Goal: Task Accomplishment & Management: Manage account settings

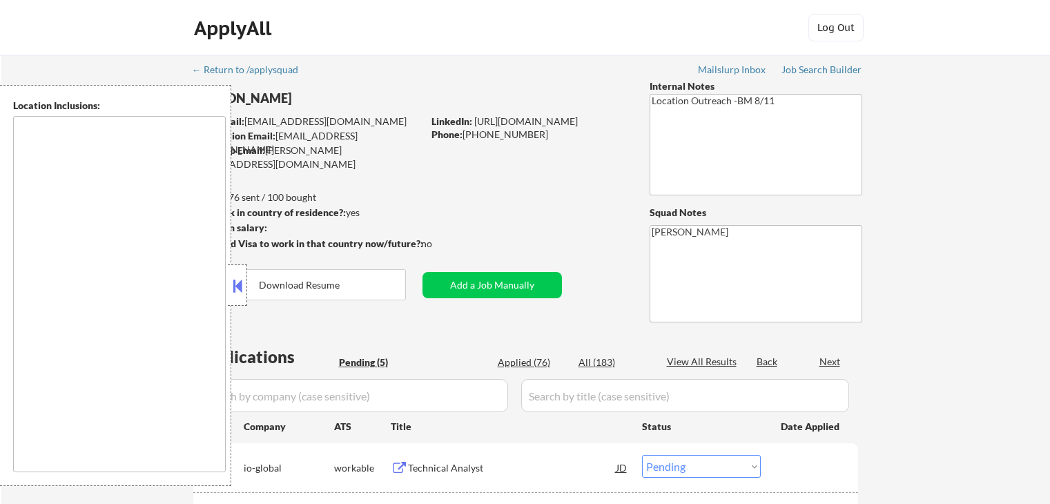
select select ""pending""
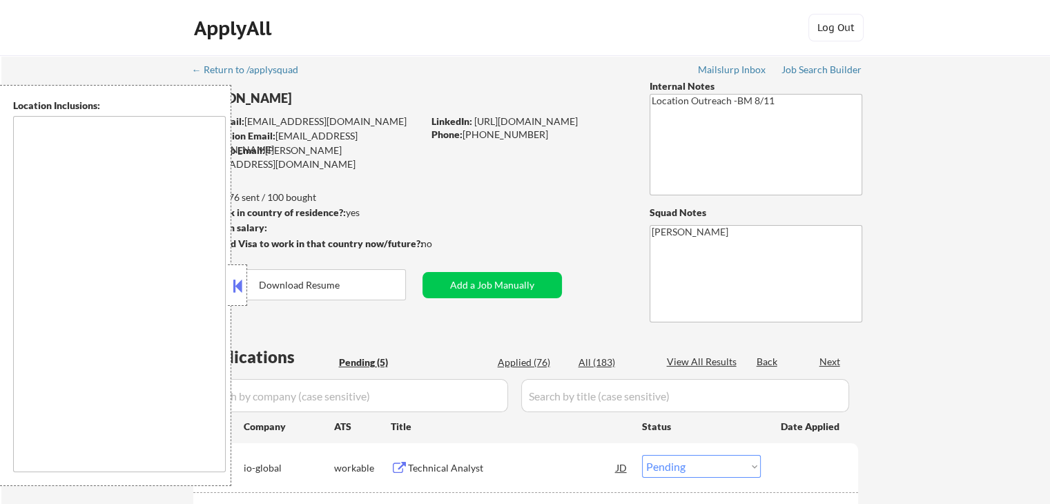
type textarea "[GEOGRAPHIC_DATA], [GEOGRAPHIC_DATA] [GEOGRAPHIC_DATA], [GEOGRAPHIC_DATA] [GEOG…"
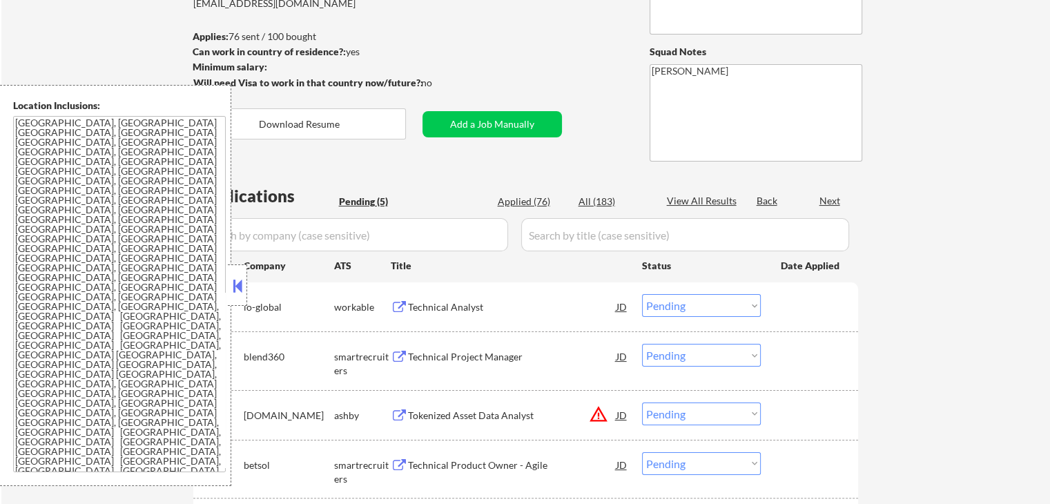
scroll to position [207, 0]
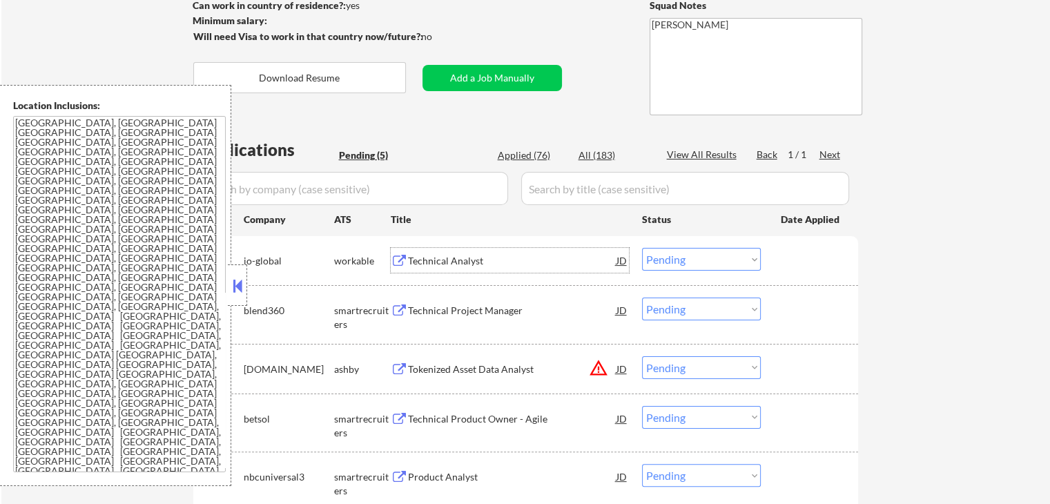
click at [434, 258] on div "Technical Analyst" at bounding box center [512, 261] width 209 height 14
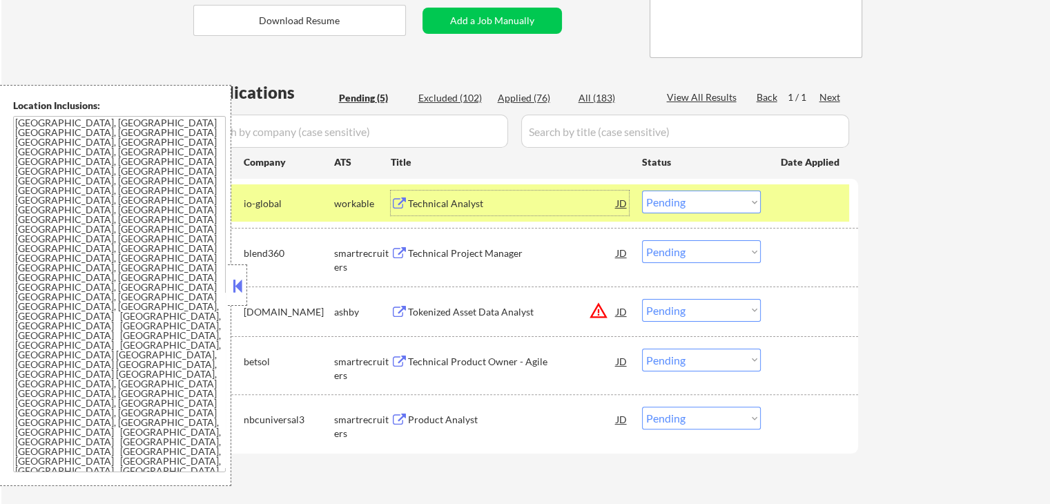
scroll to position [345, 0]
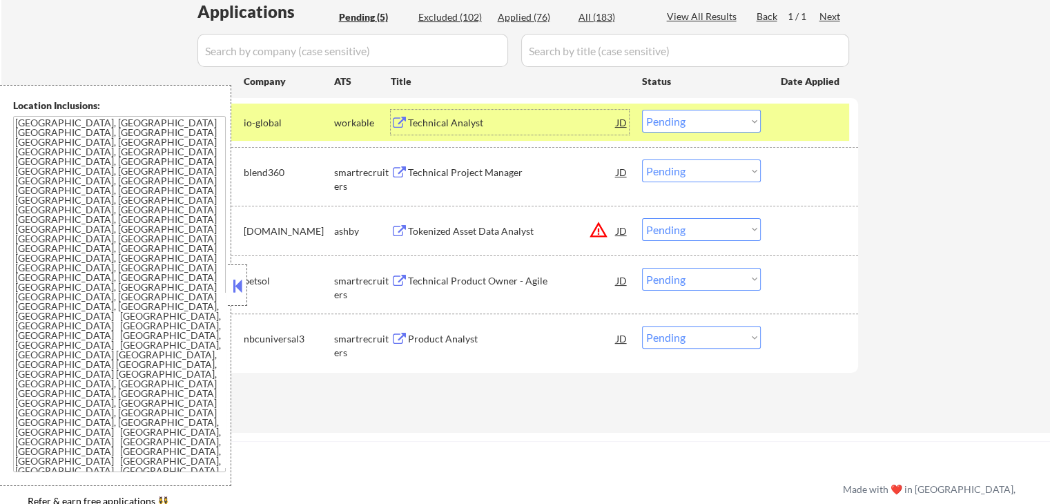
click at [699, 125] on select "Choose an option... Pending Applied Excluded (Questions) Excluded (Expired) Exc…" at bounding box center [701, 121] width 119 height 23
click at [642, 110] on select "Choose an option... Pending Applied Excluded (Questions) Excluded (Expired) Exc…" at bounding box center [701, 121] width 119 height 23
click at [450, 164] on div "Technical Project Manager" at bounding box center [512, 172] width 209 height 25
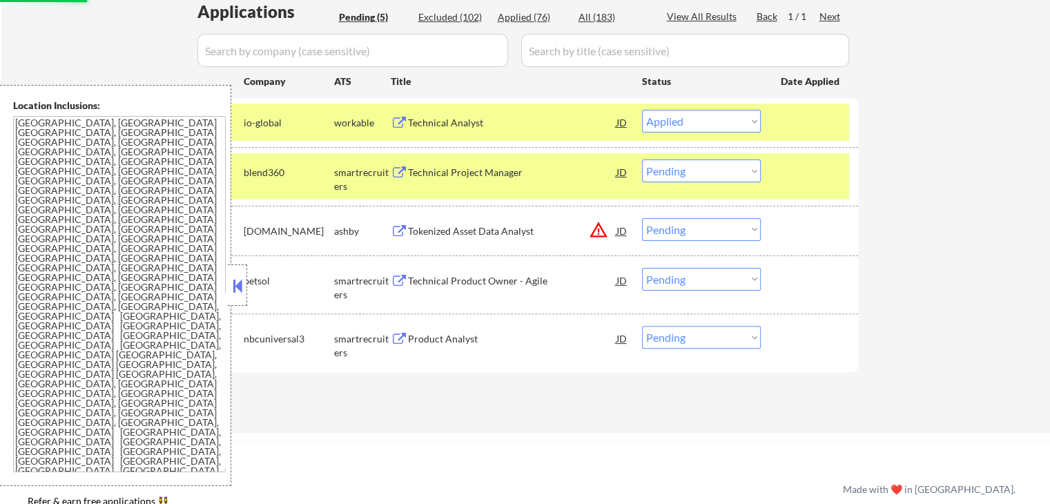
select select ""pending""
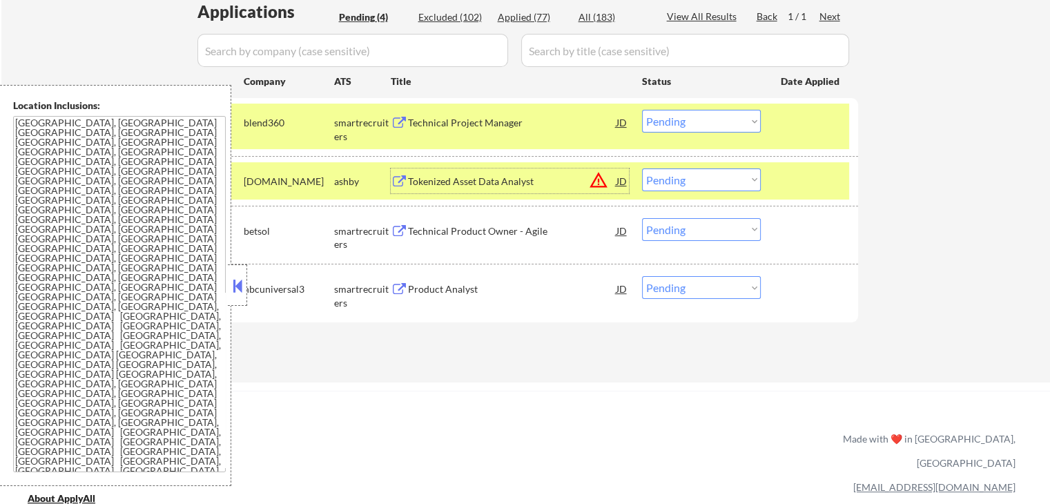
click at [401, 229] on button at bounding box center [399, 231] width 17 height 13
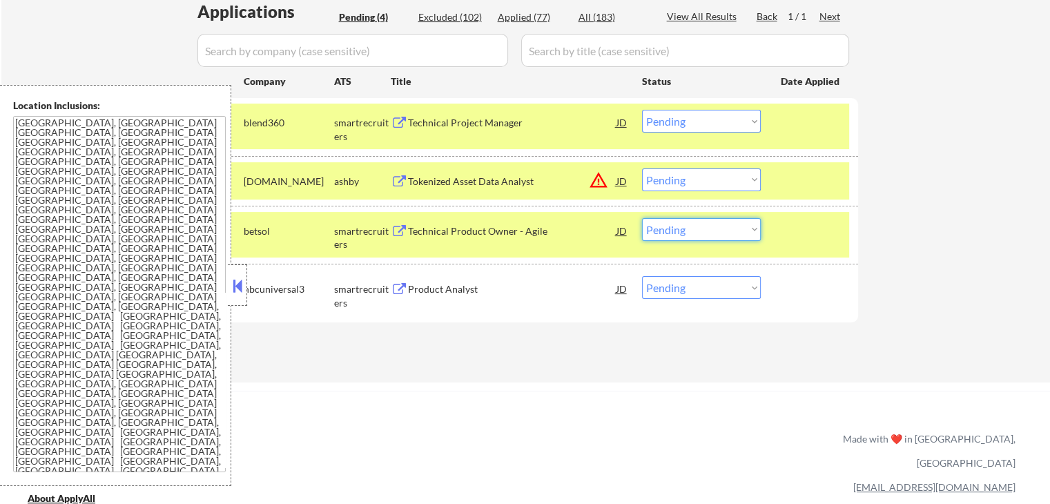
click at [688, 222] on select "Choose an option... Pending Applied Excluded (Questions) Excluded (Expired) Exc…" at bounding box center [701, 229] width 119 height 23
click at [642, 218] on select "Choose an option... Pending Applied Excluded (Questions) Excluded (Expired) Exc…" at bounding box center [701, 229] width 119 height 23
select select ""pending""
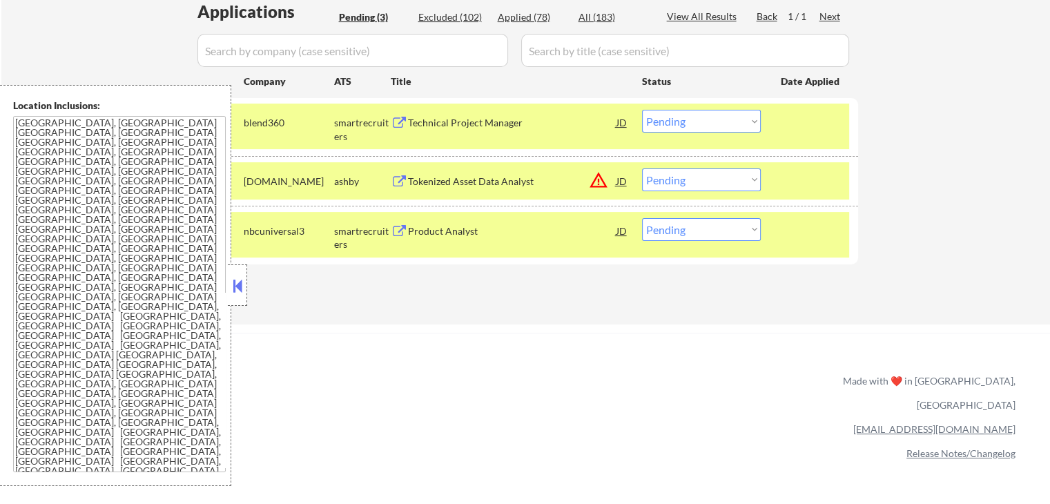
click at [691, 218] on select "Choose an option... Pending Applied Excluded (Questions) Excluded (Expired) Exc…" at bounding box center [701, 229] width 119 height 23
drag, startPoint x: 682, startPoint y: 119, endPoint x: 683, endPoint y: 128, distance: 9.1
click at [682, 119] on select "Choose an option... Pending Applied Excluded (Questions) Excluded (Expired) Exc…" at bounding box center [701, 121] width 119 height 23
click at [642, 110] on select "Choose an option... Pending Applied Excluded (Questions) Excluded (Expired) Exc…" at bounding box center [701, 121] width 119 height 23
click at [496, 180] on div "Tokenized Asset Data Analyst" at bounding box center [512, 182] width 209 height 14
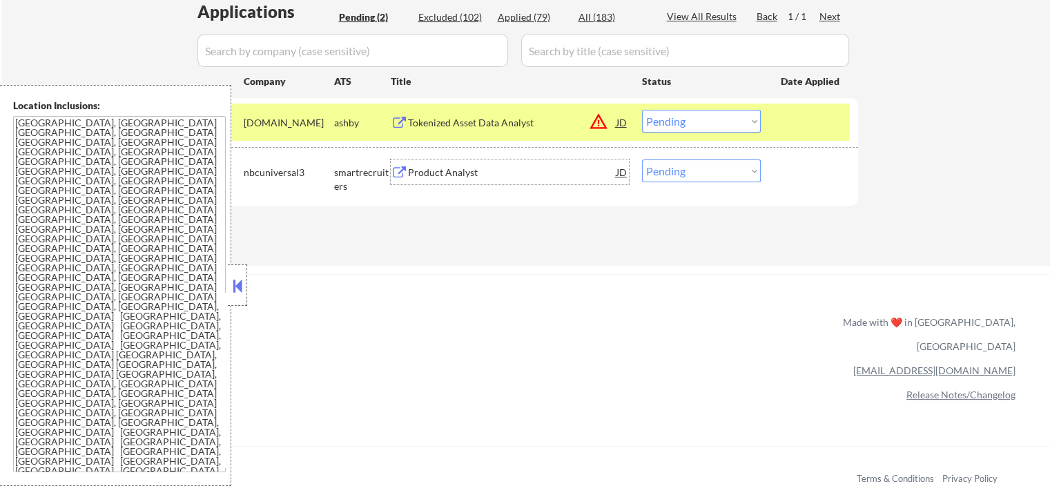
click at [697, 124] on select "Choose an option... Pending Applied Excluded (Questions) Excluded (Expired) Exc…" at bounding box center [701, 121] width 119 height 23
click at [642, 110] on select "Choose an option... Pending Applied Excluded (Questions) Excluded (Expired) Exc…" at bounding box center [701, 121] width 119 height 23
click at [428, 173] on div "Product Analyst" at bounding box center [512, 173] width 209 height 14
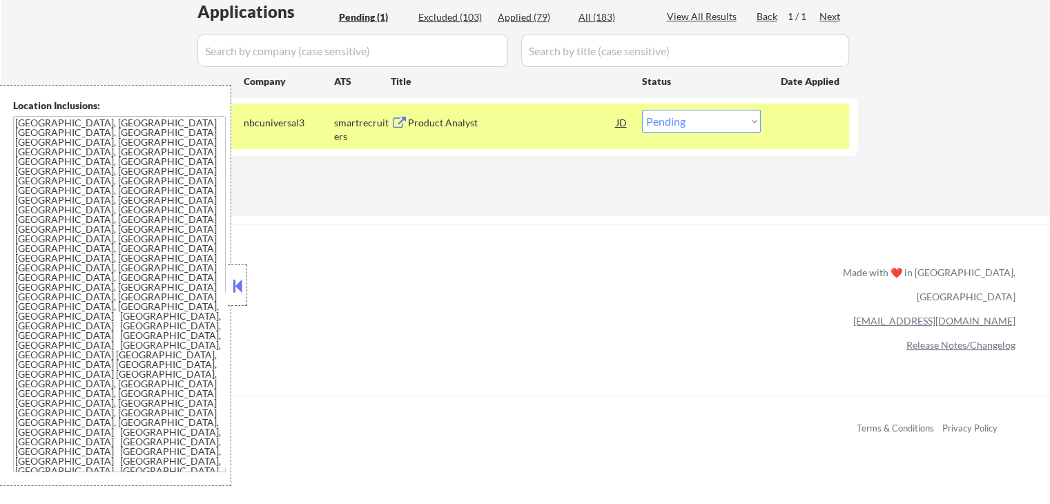
click at [677, 119] on select "Choose an option... Pending Applied Excluded (Questions) Excluded (Expired) Exc…" at bounding box center [701, 121] width 119 height 23
select select ""applied""
click at [642, 110] on select "Choose an option... Pending Applied Excluded (Questions) Excluded (Expired) Exc…" at bounding box center [701, 121] width 119 height 23
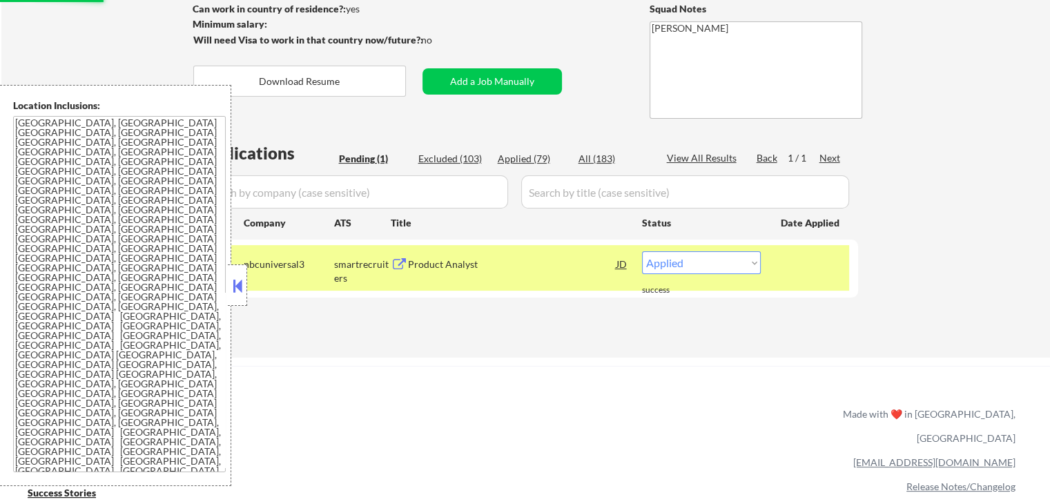
scroll to position [138, 0]
